Goal: Navigation & Orientation: Find specific page/section

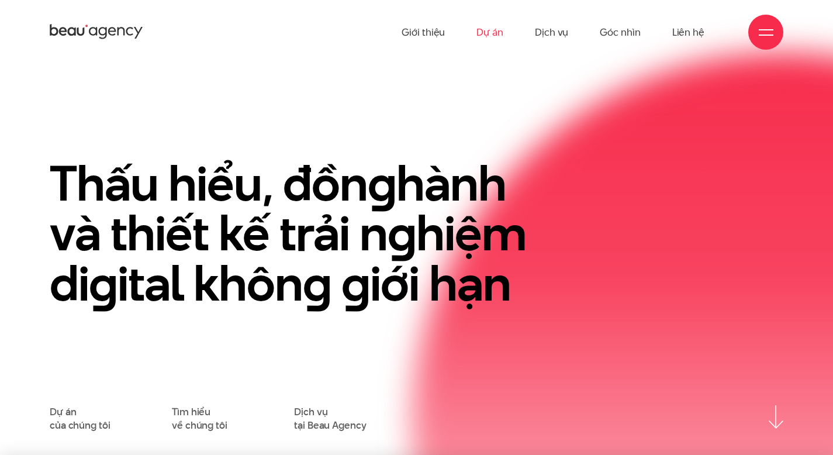
click at [492, 31] on link "Dự án" at bounding box center [489, 32] width 27 height 64
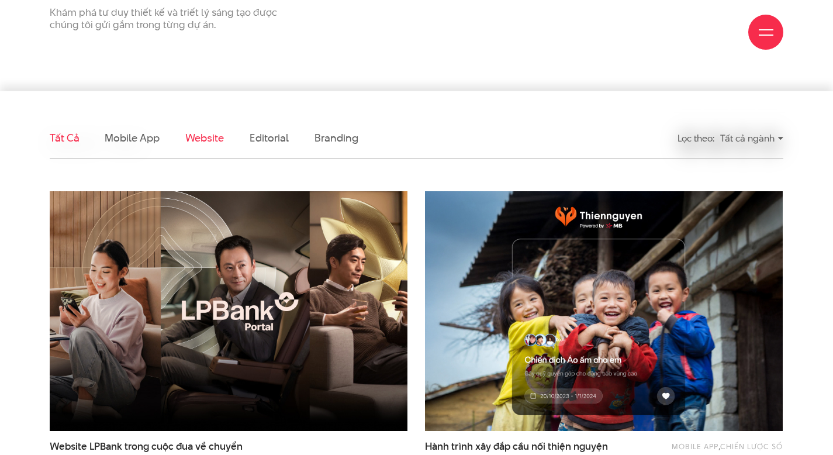
click at [210, 141] on link "Website" at bounding box center [204, 137] width 39 height 15
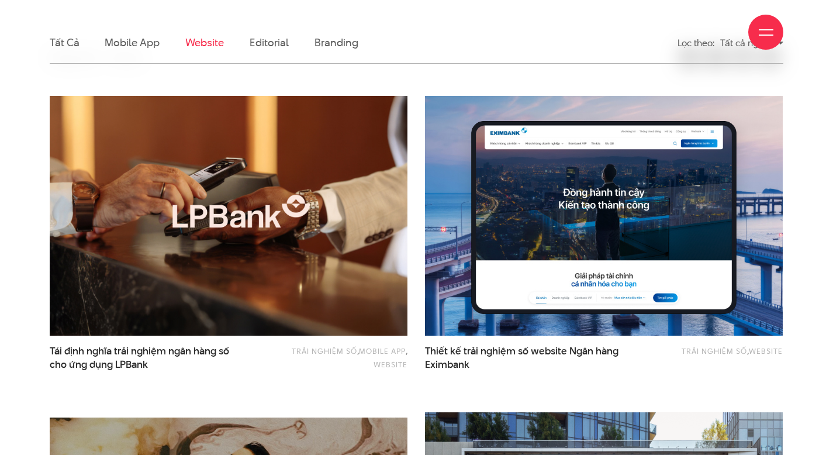
scroll to position [354, 0]
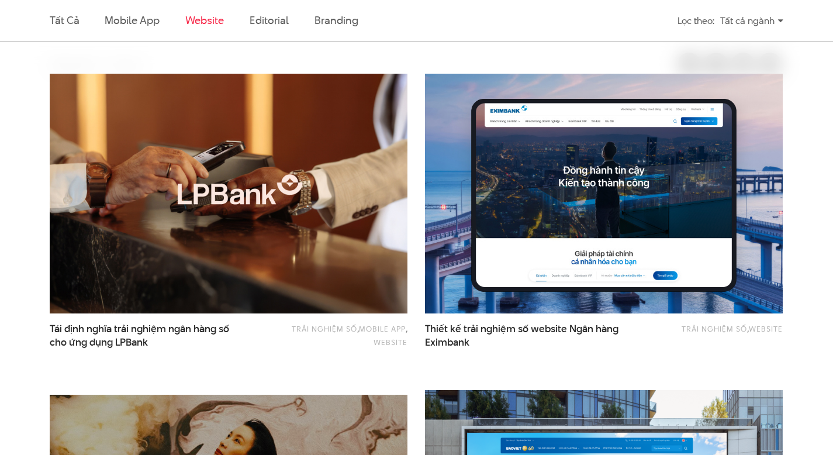
click at [331, 31] on li "Branding" at bounding box center [335, 20] width 43 height 41
click at [334, 24] on link "Branding" at bounding box center [335, 20] width 43 height 15
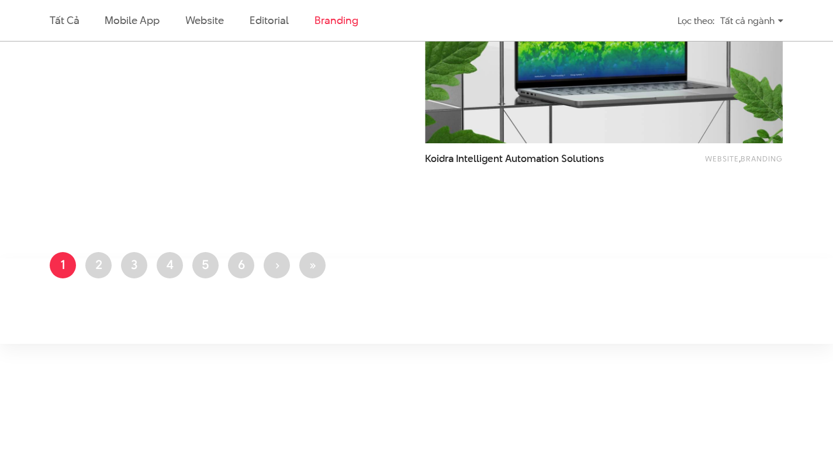
scroll to position [895, 0]
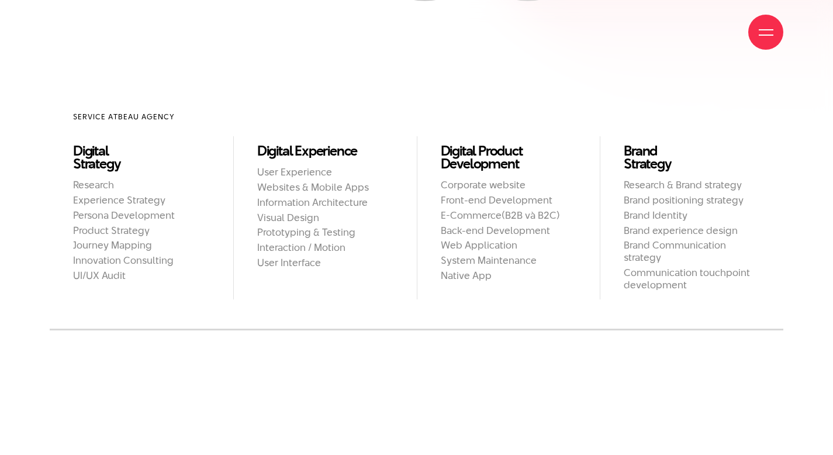
scroll to position [1021, 0]
